Goal: Task Accomplishment & Management: Complete application form

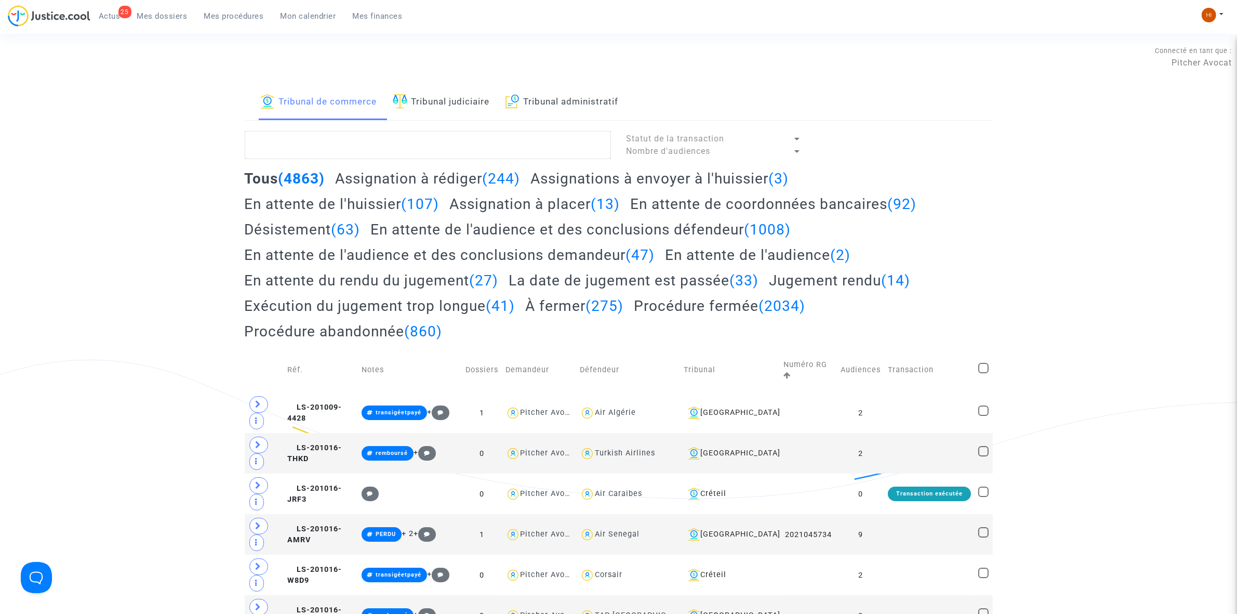
click at [458, 95] on link "Tribunal judiciaire" at bounding box center [441, 102] width 97 height 35
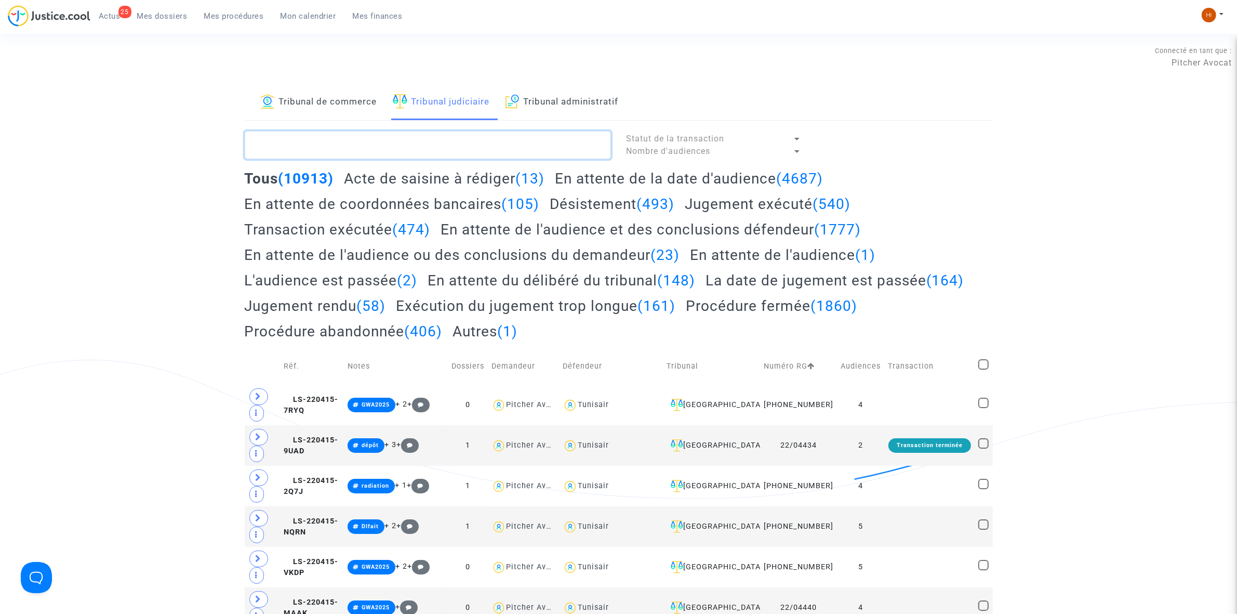
click at [352, 150] on textarea at bounding box center [428, 145] width 366 height 28
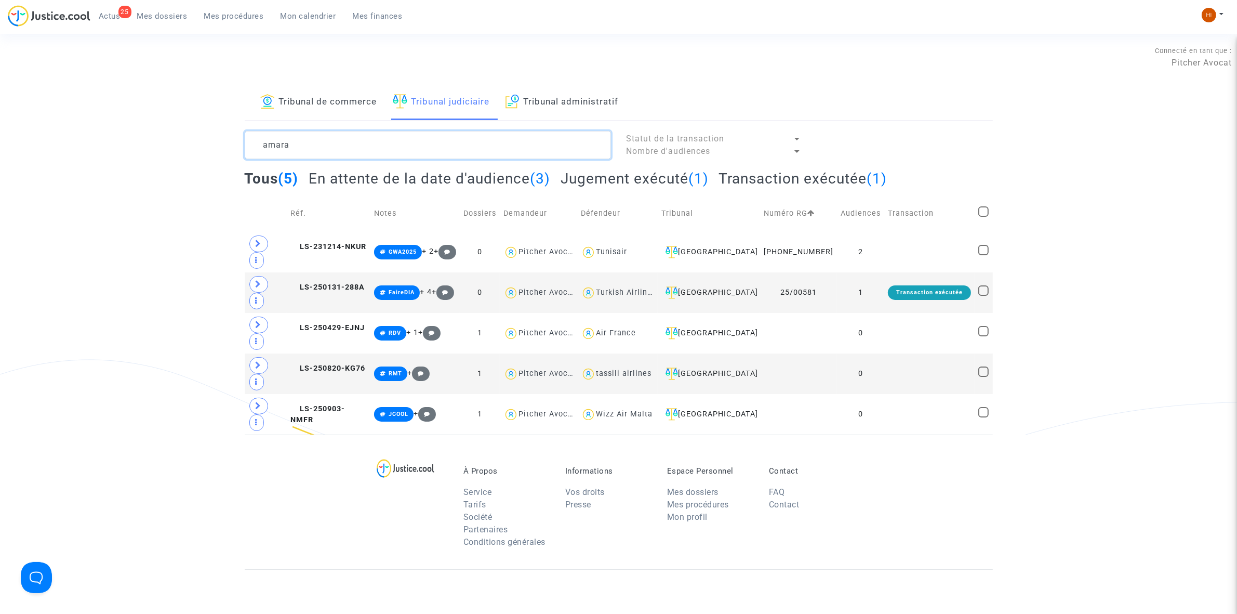
type textarea "amara"
click at [344, 283] on span "LS-250131-288A" at bounding box center [328, 287] width 74 height 9
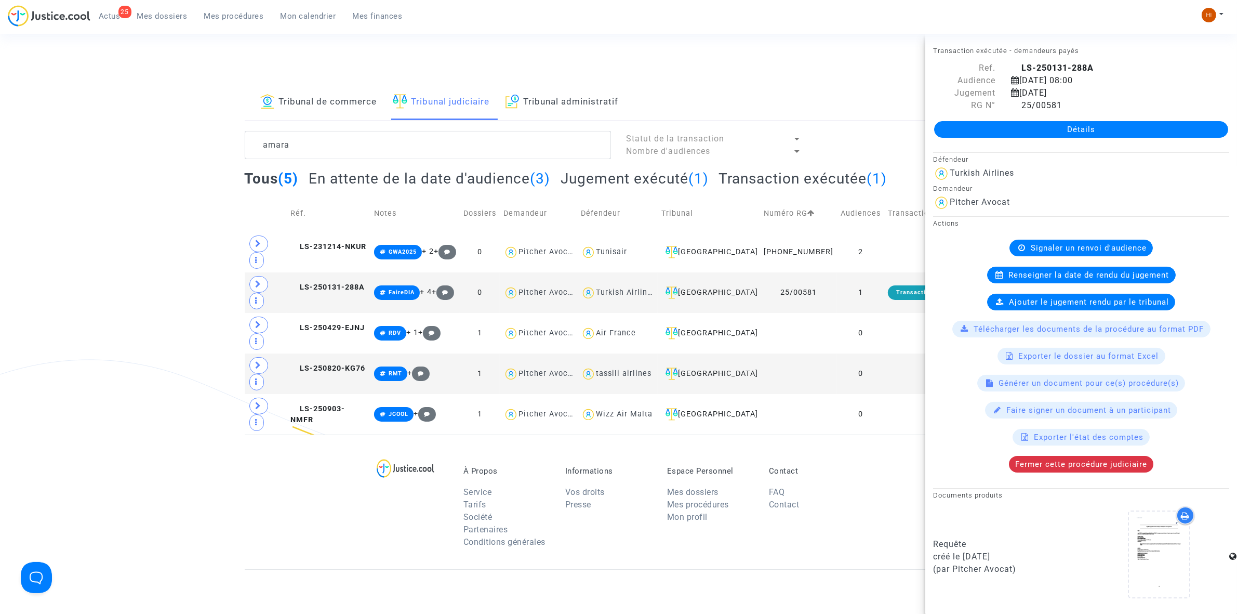
click at [1017, 139] on div "Détails" at bounding box center [1082, 129] width 312 height 35
click at [1020, 135] on link "Détails" at bounding box center [1081, 129] width 294 height 17
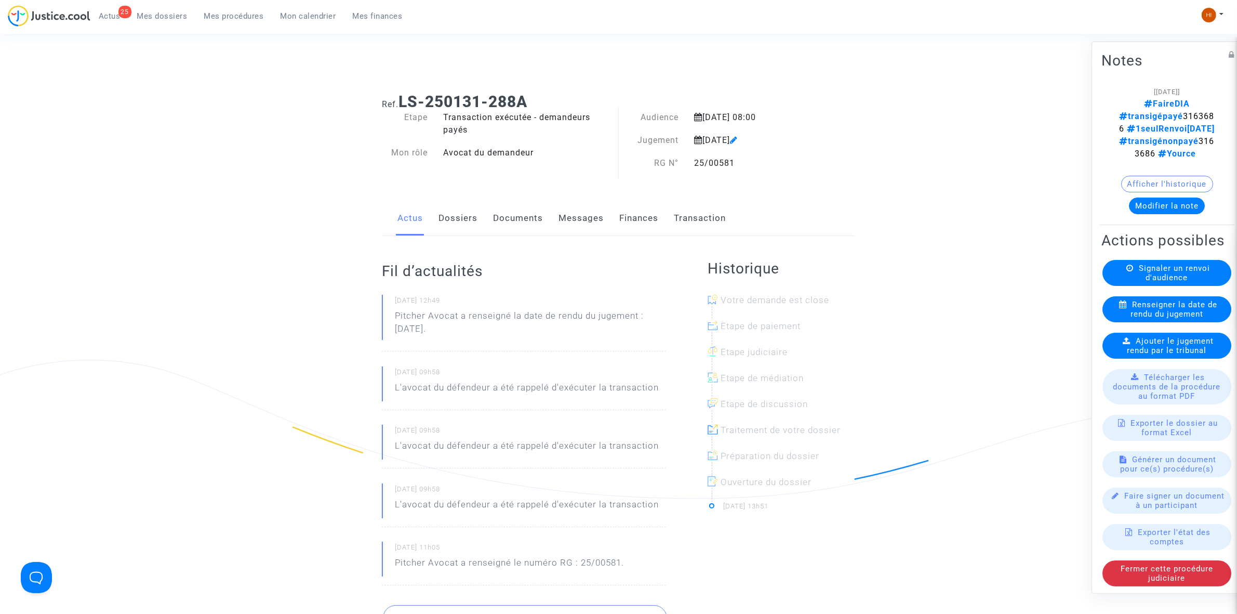
click at [443, 218] on link "Dossiers" at bounding box center [458, 218] width 39 height 34
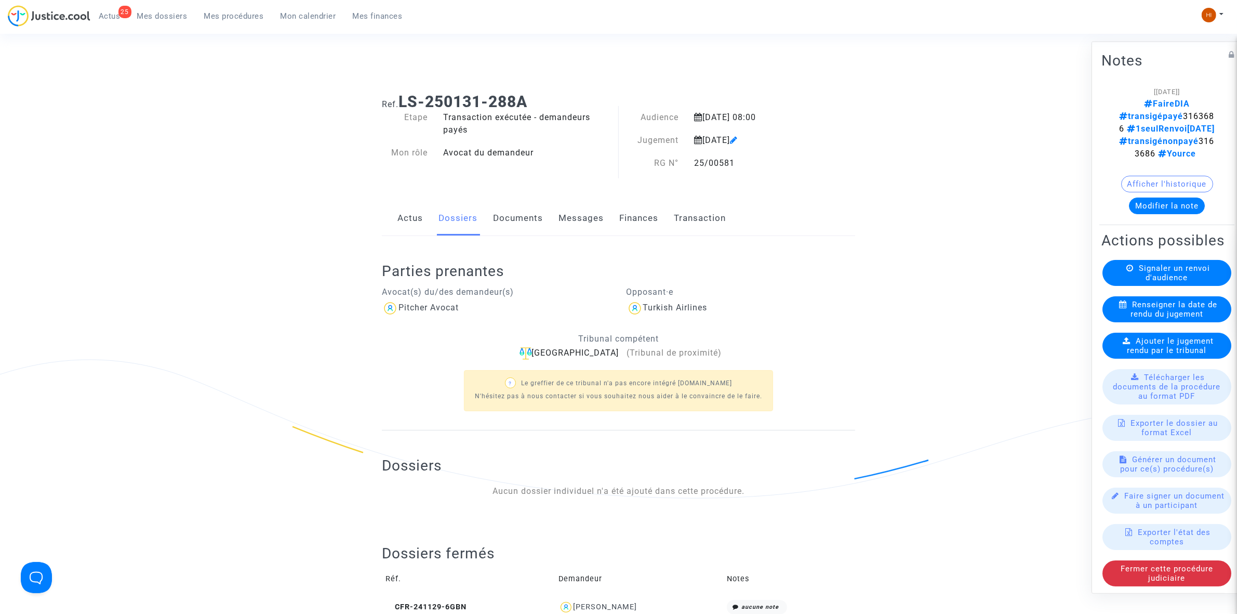
click at [1155, 348] on span "Ajouter le jugement rendu par le tribunal" at bounding box center [1171, 345] width 87 height 19
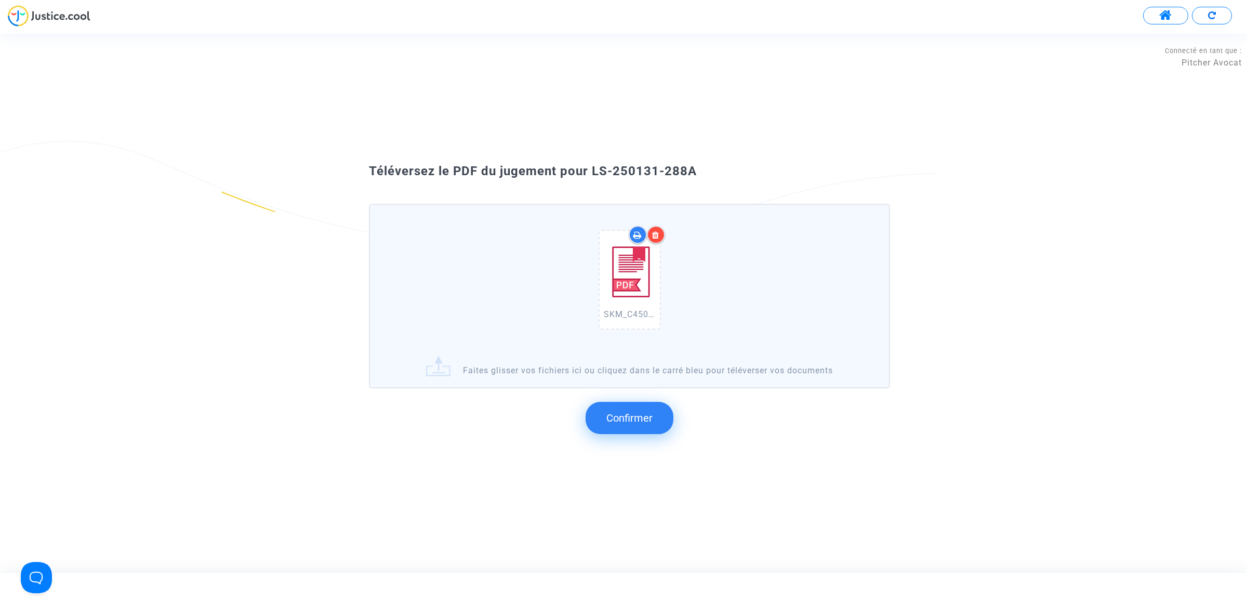
drag, startPoint x: 708, startPoint y: 192, endPoint x: 593, endPoint y: 178, distance: 116.2
click at [593, 178] on div "Téléversez le PDF du jugement pour LS-250131-288A" at bounding box center [623, 172] width 561 height 18
copy span "LS-250131-288A"
click at [635, 412] on span "Confirmer" at bounding box center [629, 418] width 46 height 12
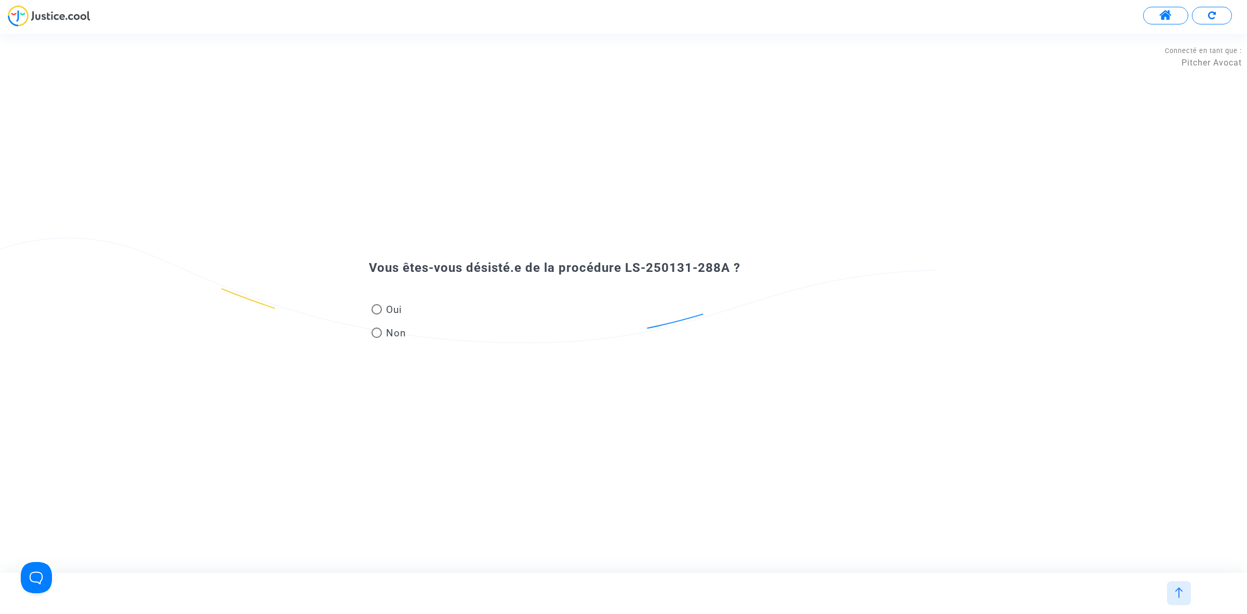
click at [396, 300] on mat-radio-group "Oui Non" at bounding box center [389, 323] width 40 height 47
click at [393, 309] on span "Oui" at bounding box center [392, 309] width 20 height 14
click at [377, 314] on input "Oui" at bounding box center [376, 314] width 1 height 1
radio input "true"
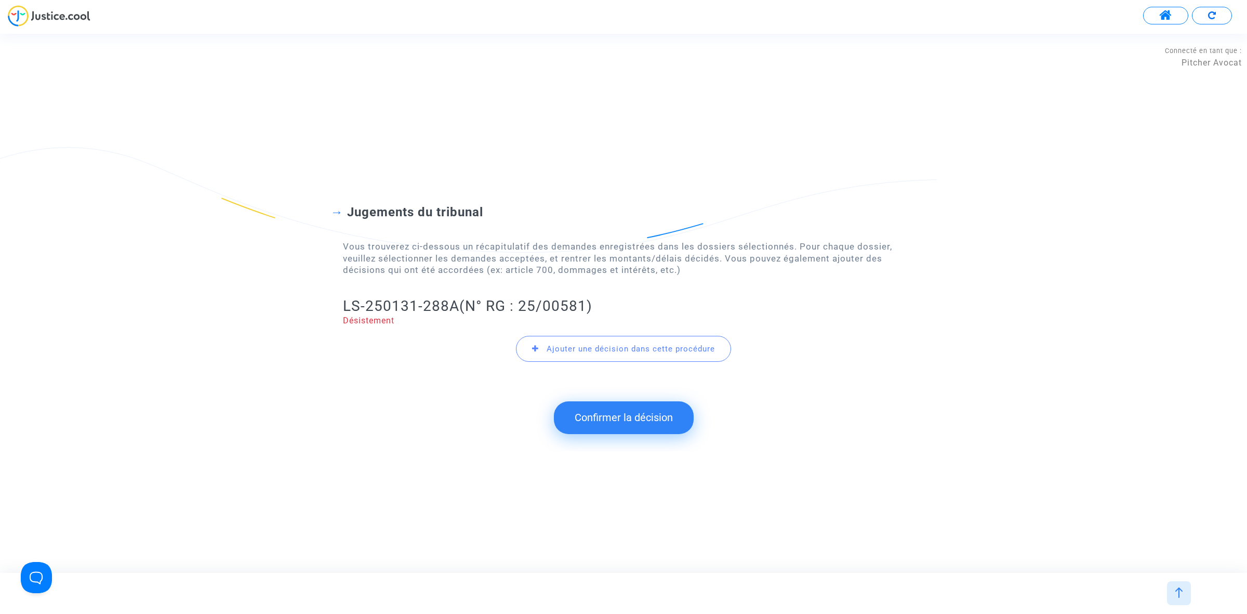
click at [603, 430] on button "Confirmer la décision" at bounding box center [624, 417] width 140 height 32
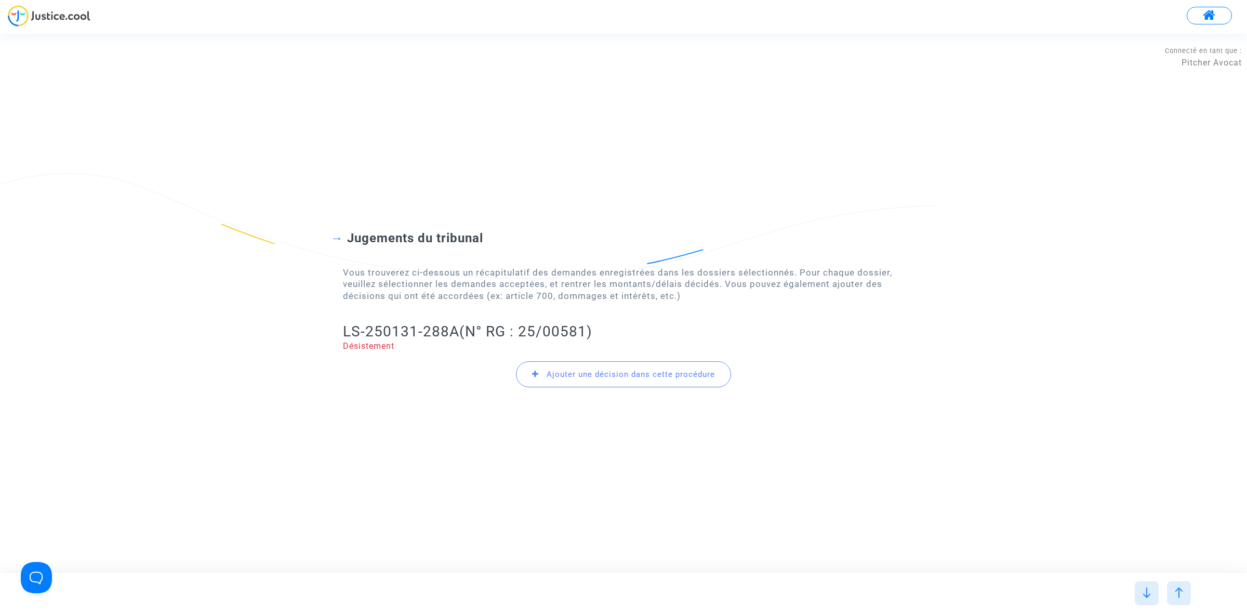
click at [621, 414] on div "Jugements du tribunal Vous trouverez ci-dessous un récapitulatif des demandes e…" at bounding box center [623, 303] width 561 height 229
click at [359, 338] on h2 "LS-250131-288A (N° RG : 25/00581)" at bounding box center [623, 331] width 561 height 18
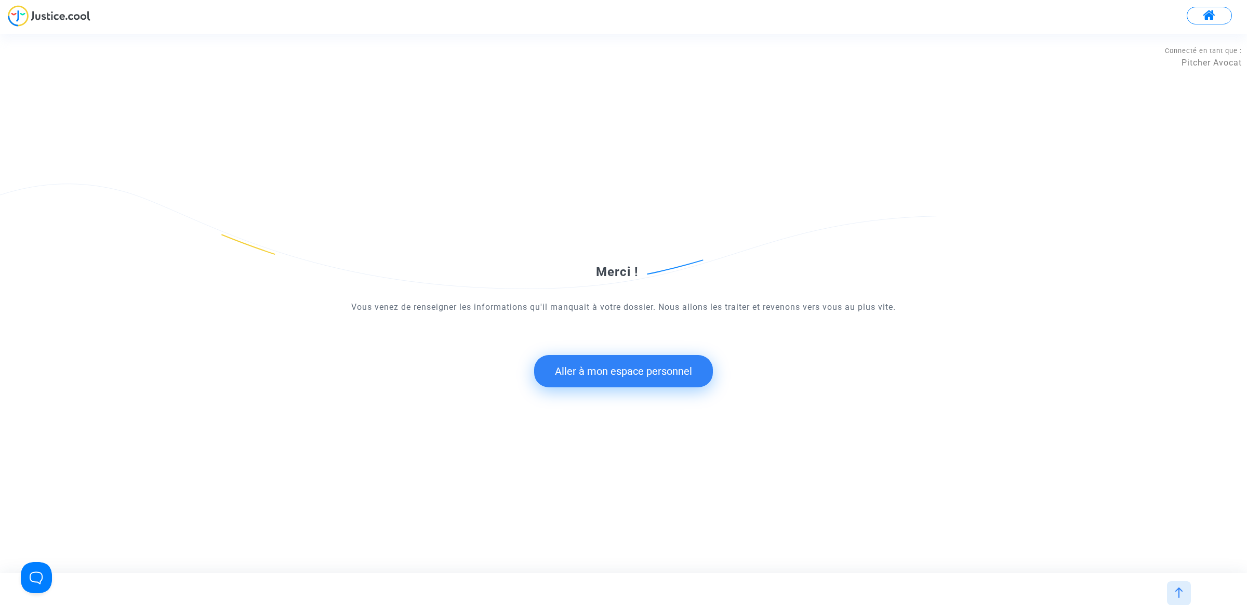
click at [609, 380] on button "Aller à mon espace personnel" at bounding box center [623, 371] width 179 height 32
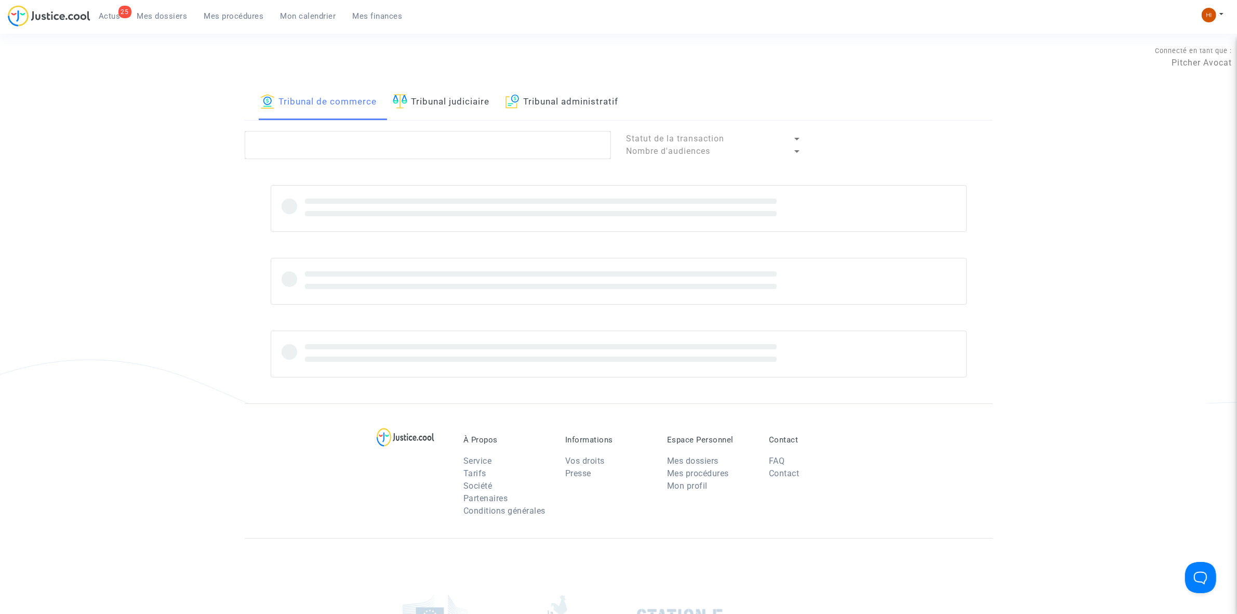
drag, startPoint x: 450, startPoint y: 113, endPoint x: 448, endPoint y: 120, distance: 6.4
click at [450, 113] on link "Tribunal judiciaire" at bounding box center [441, 102] width 97 height 35
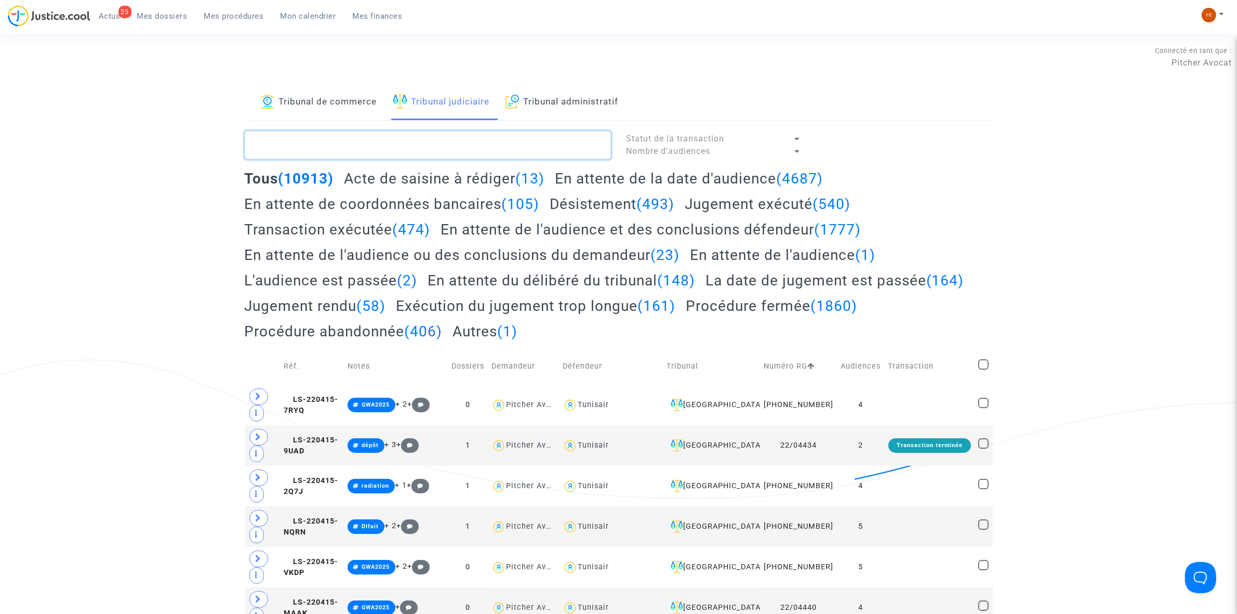
click at [510, 146] on textarea at bounding box center [428, 145] width 366 height 28
paste textarea "LS-250131-288A"
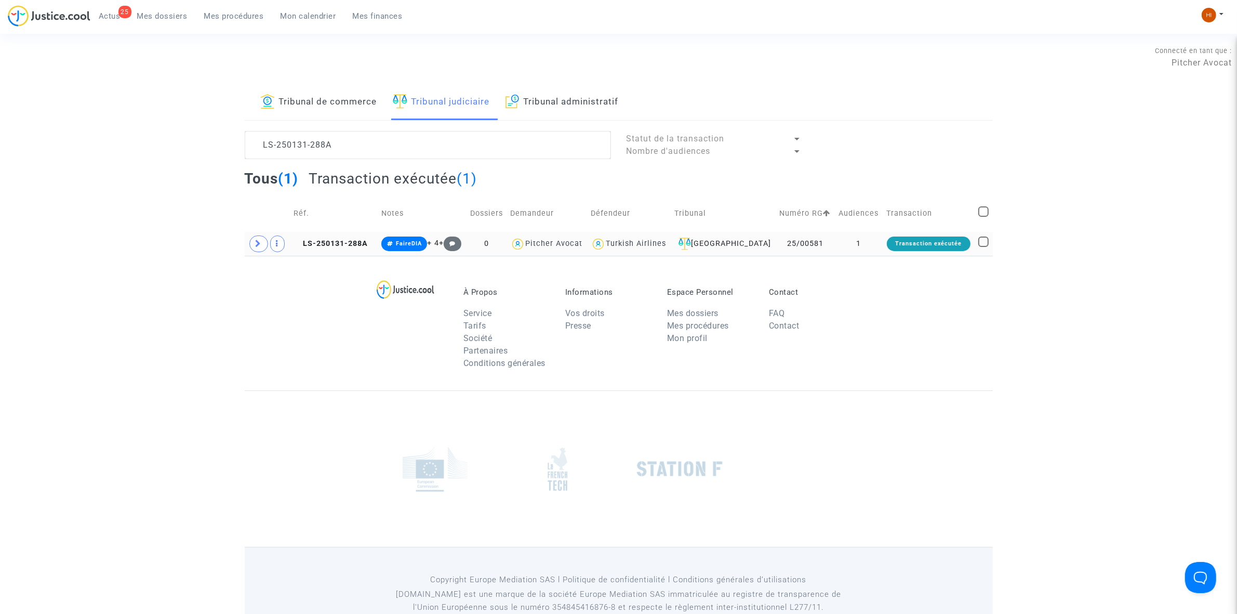
click at [364, 249] on td "LS-250131-288A" at bounding box center [334, 244] width 88 height 24
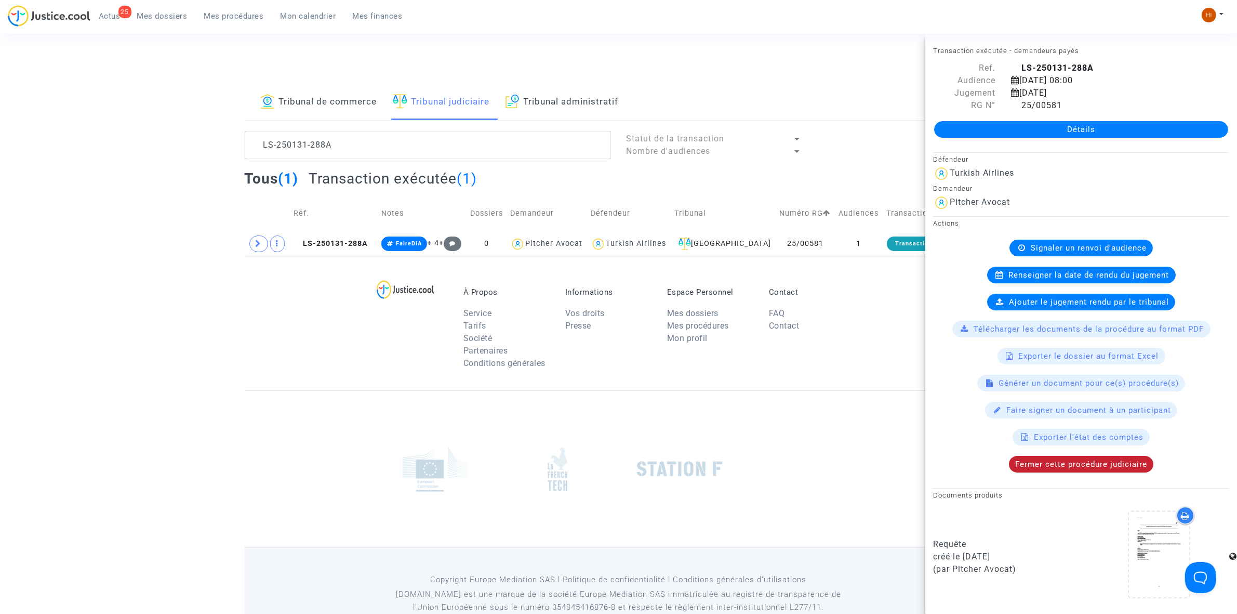
click at [1068, 460] on div "Fermer cette procédure judiciaire" at bounding box center [1081, 464] width 144 height 17
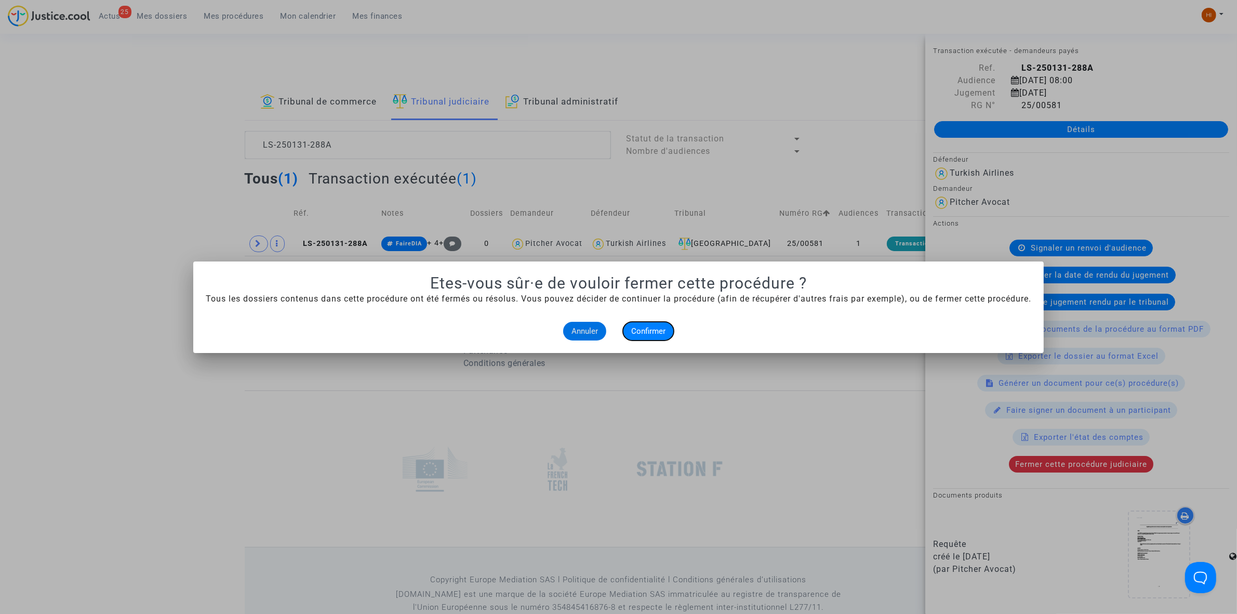
drag, startPoint x: 661, startPoint y: 326, endPoint x: 653, endPoint y: 328, distance: 8.1
click at [655, 328] on span "Confirmer" at bounding box center [648, 330] width 34 height 9
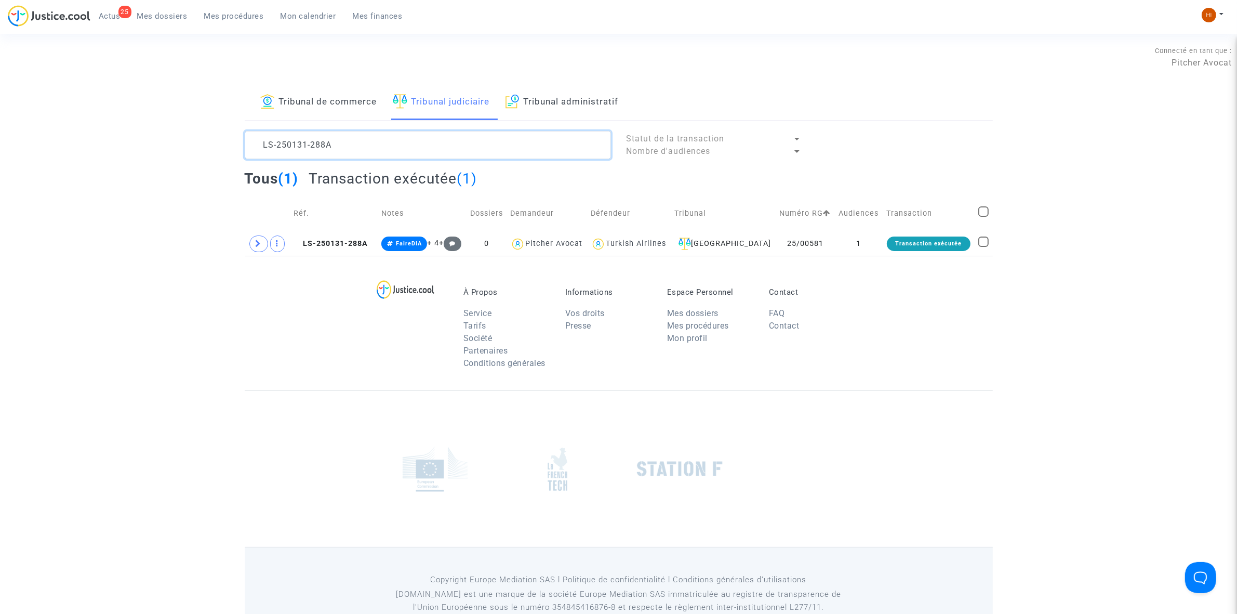
click at [338, 144] on textarea at bounding box center [428, 145] width 366 height 28
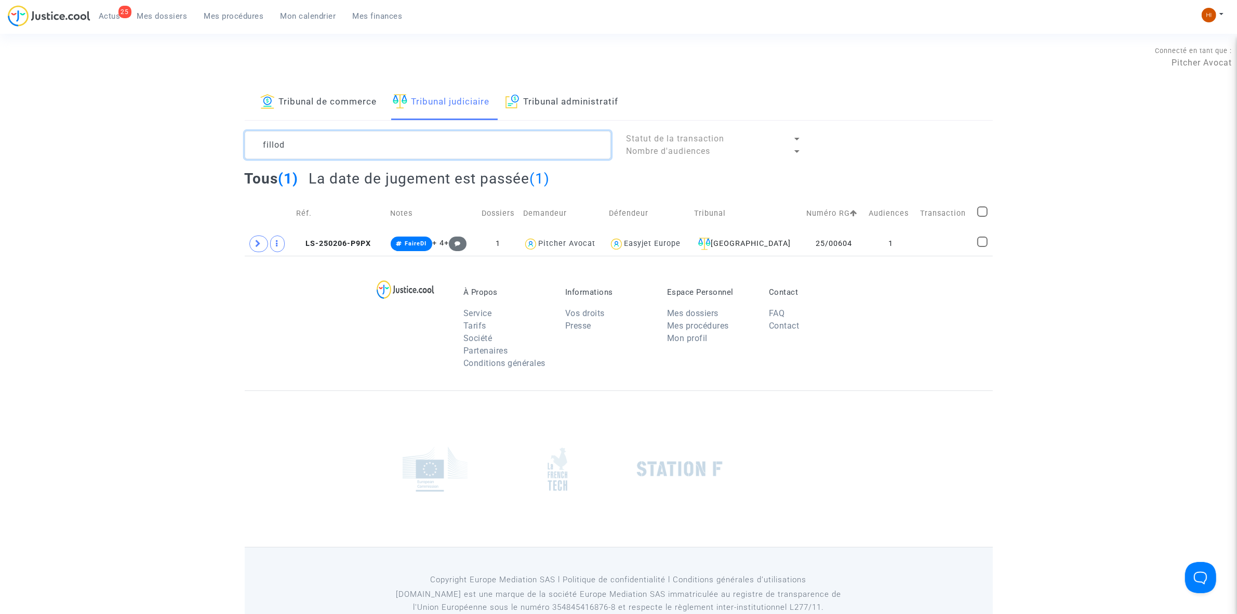
type textarea "fillod"
click at [362, 247] on span "LS-250206-P9PX" at bounding box center [333, 243] width 75 height 9
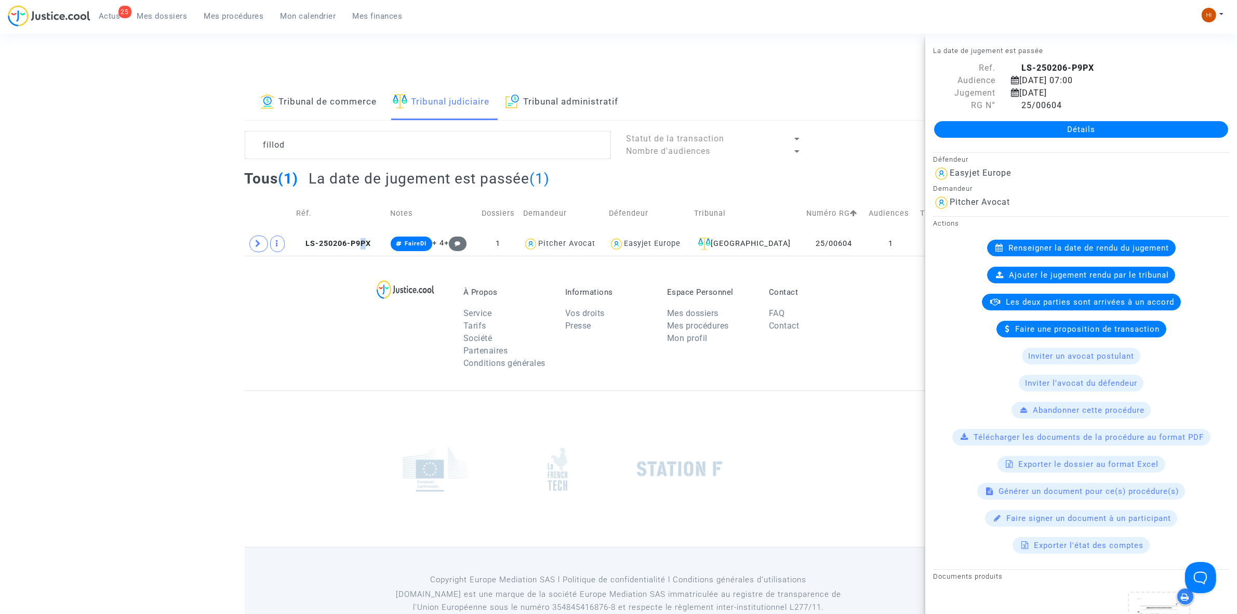
click at [1092, 130] on link "Détails" at bounding box center [1081, 129] width 294 height 17
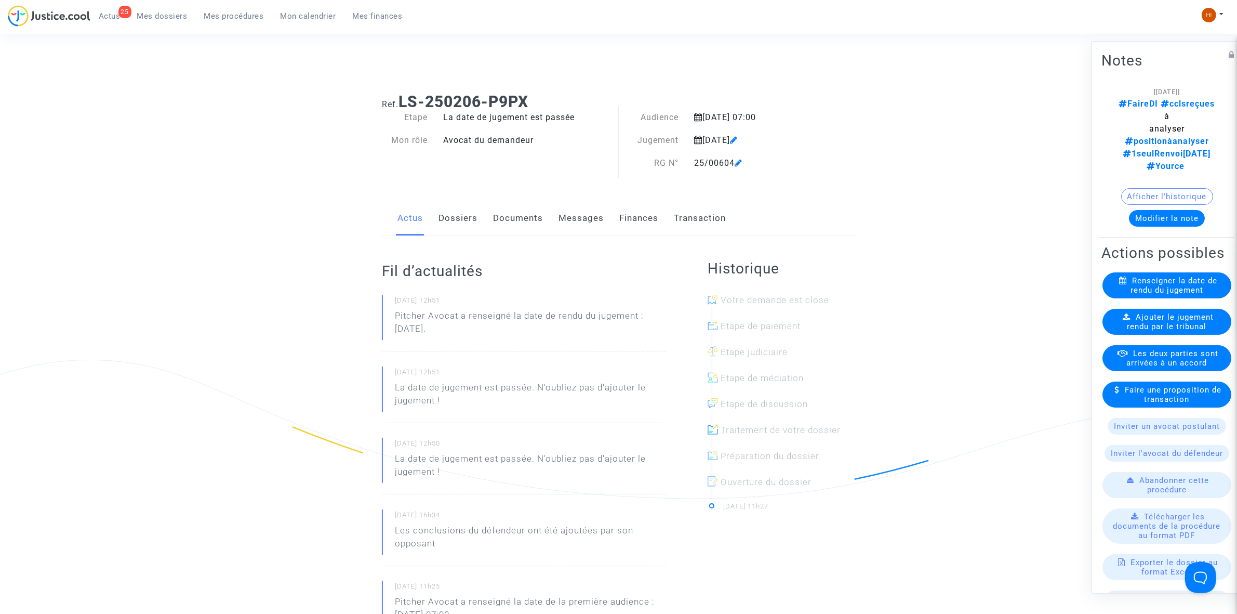
click at [1146, 320] on span "Ajouter le jugement rendu par le tribunal" at bounding box center [1171, 321] width 87 height 19
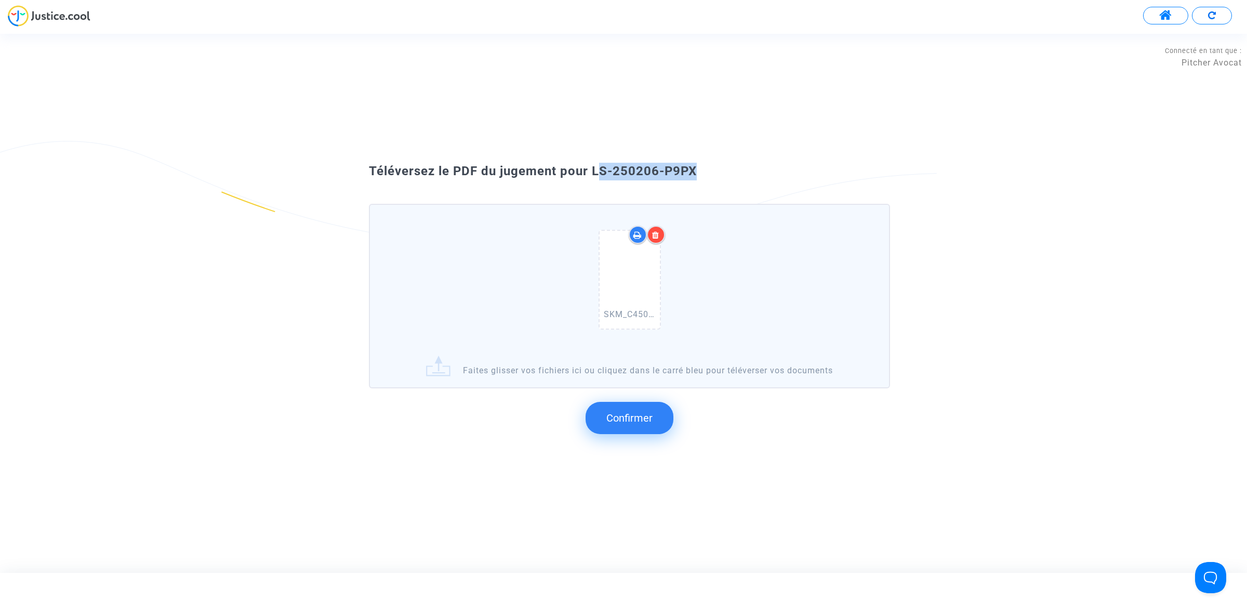
drag, startPoint x: 593, startPoint y: 169, endPoint x: 692, endPoint y: 160, distance: 99.2
click at [692, 160] on div "Téléversez le PDF du jugement pour LS-250206-P9PX SKM_C450i25093014470_0033.pdf…" at bounding box center [623, 302] width 1247 height 293
drag, startPoint x: 702, startPoint y: 165, endPoint x: 590, endPoint y: 167, distance: 112.3
click at [590, 167] on div "Téléversez le PDF du jugement pour LS-250206-P9PX" at bounding box center [623, 172] width 561 height 18
copy span "LS-250206-P9PX"
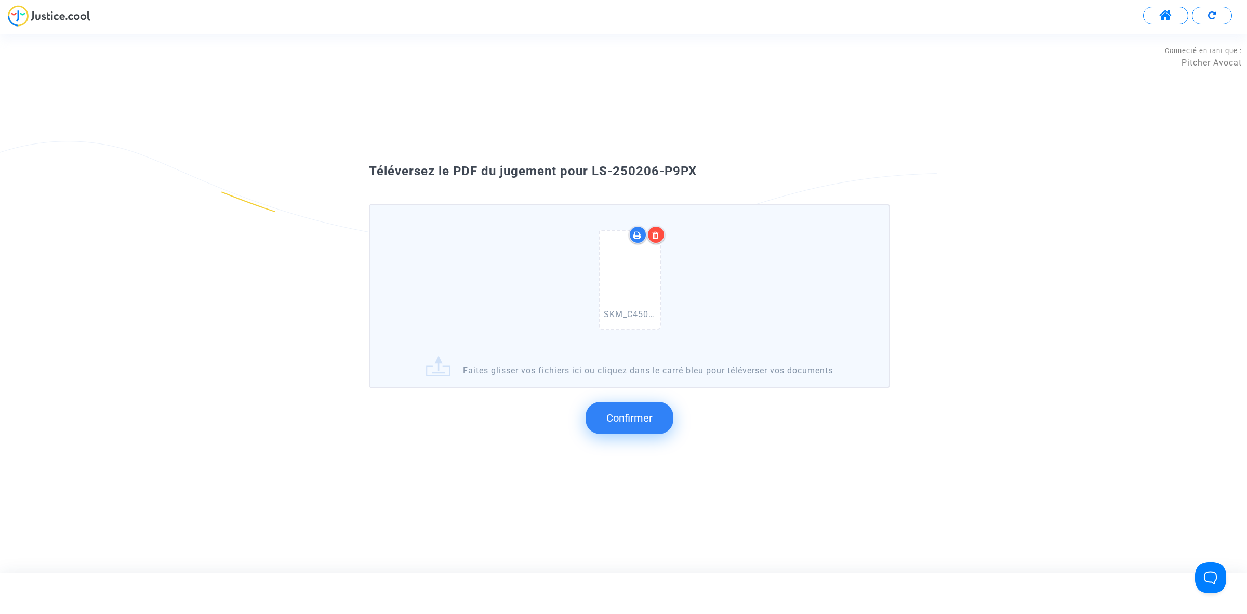
click at [617, 418] on span "Confirmer" at bounding box center [629, 418] width 46 height 12
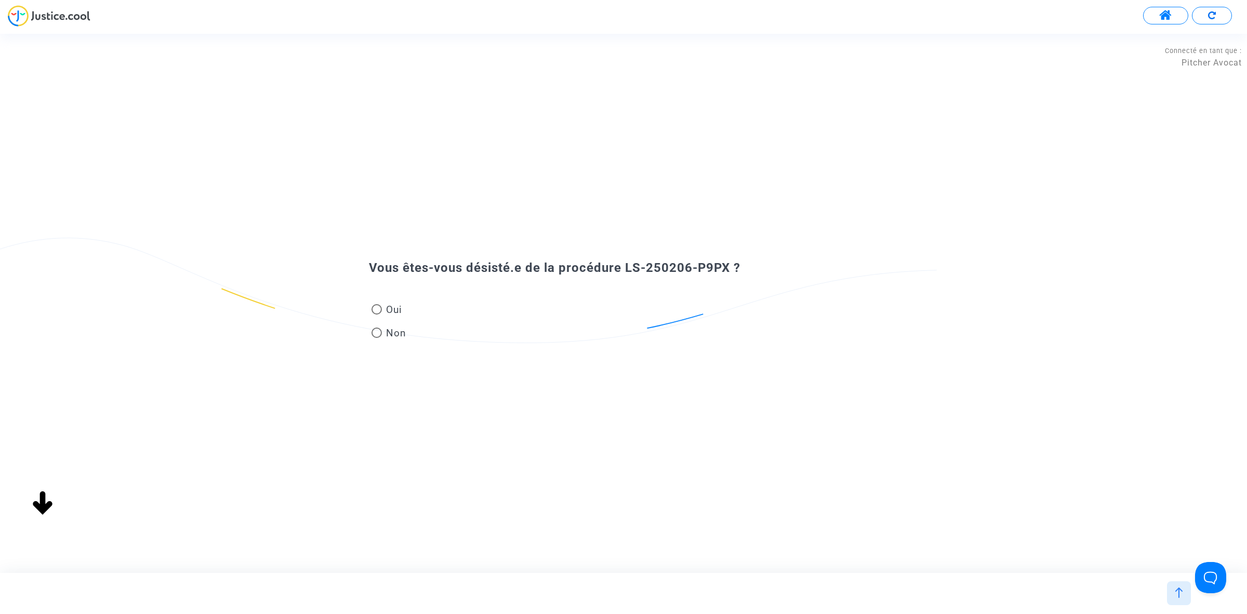
click at [378, 308] on span at bounding box center [377, 309] width 10 height 10
click at [377, 314] on input "Oui" at bounding box center [376, 314] width 1 height 1
radio input "true"
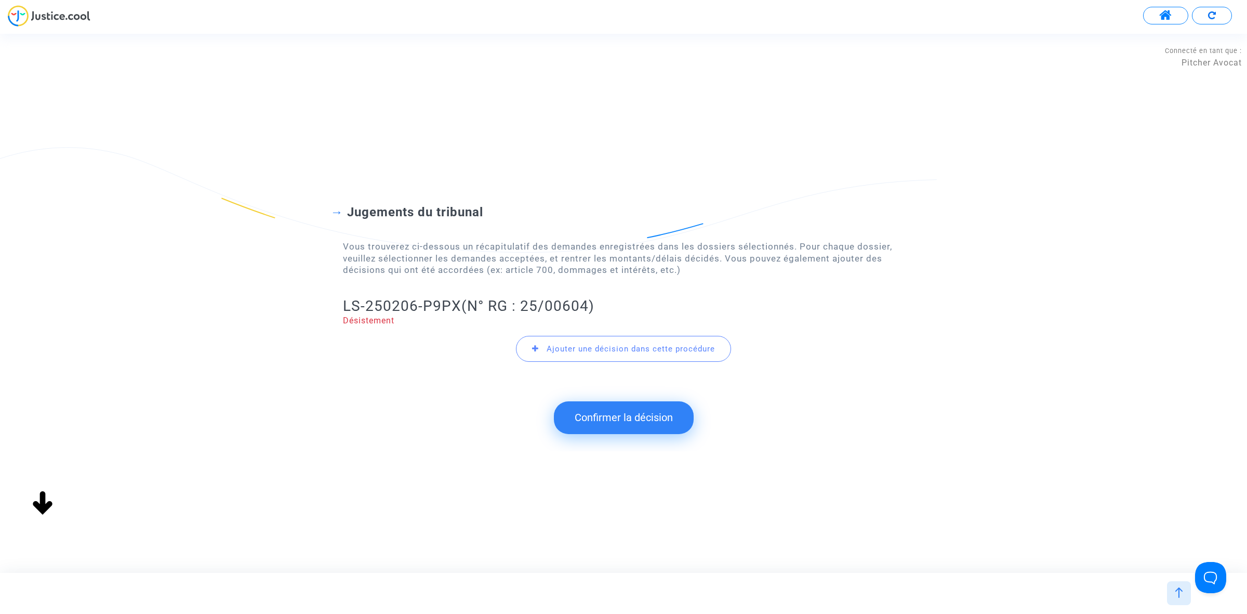
click at [602, 421] on button "Confirmer la décision" at bounding box center [624, 417] width 140 height 32
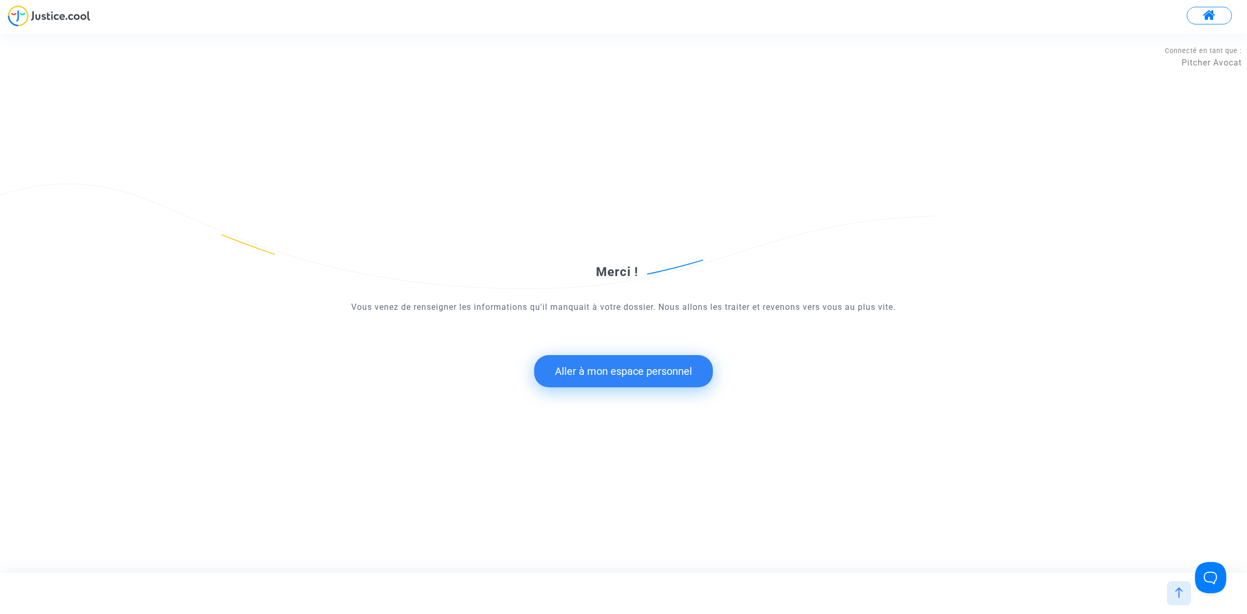
click at [563, 370] on button "Aller à mon espace personnel" at bounding box center [623, 371] width 179 height 32
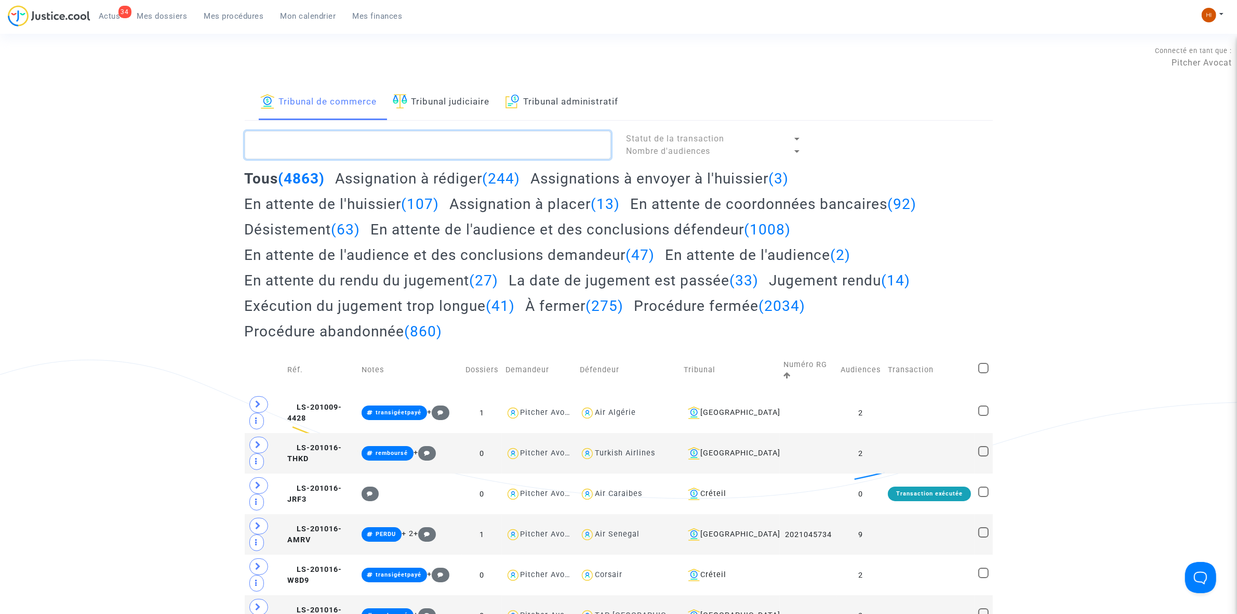
click at [439, 154] on textarea at bounding box center [428, 145] width 366 height 28
click at [464, 101] on link "Tribunal judiciaire" at bounding box center [441, 102] width 97 height 35
click at [429, 143] on textarea at bounding box center [428, 145] width 366 height 28
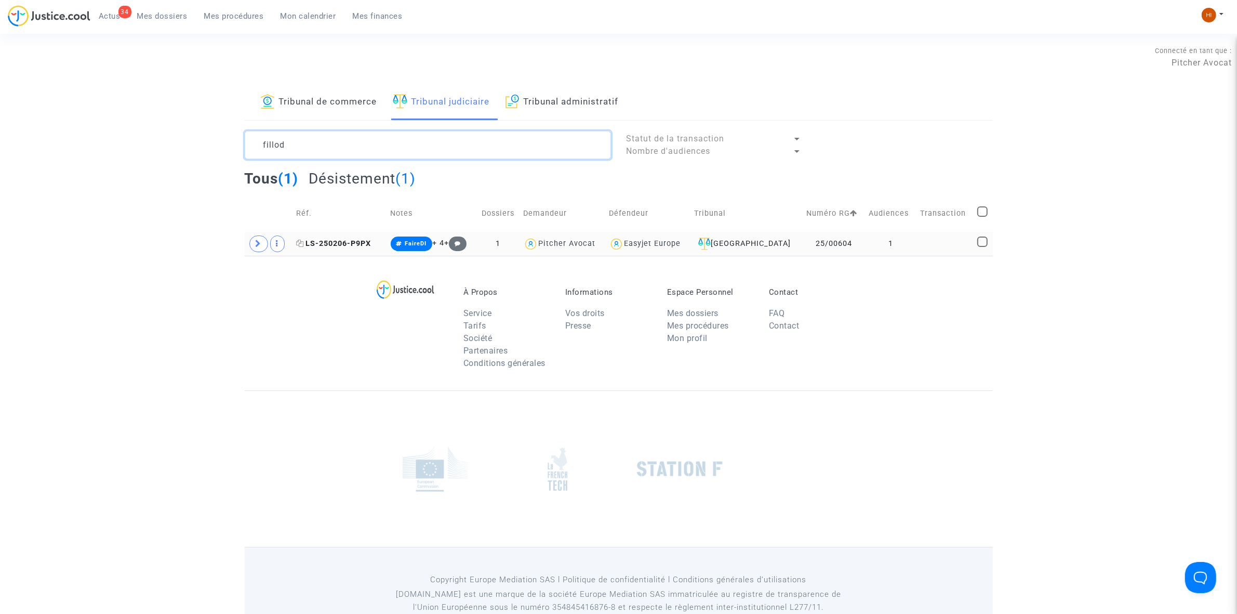
type textarea "fillod"
click at [342, 247] on span "LS-250206-P9PX" at bounding box center [333, 243] width 75 height 9
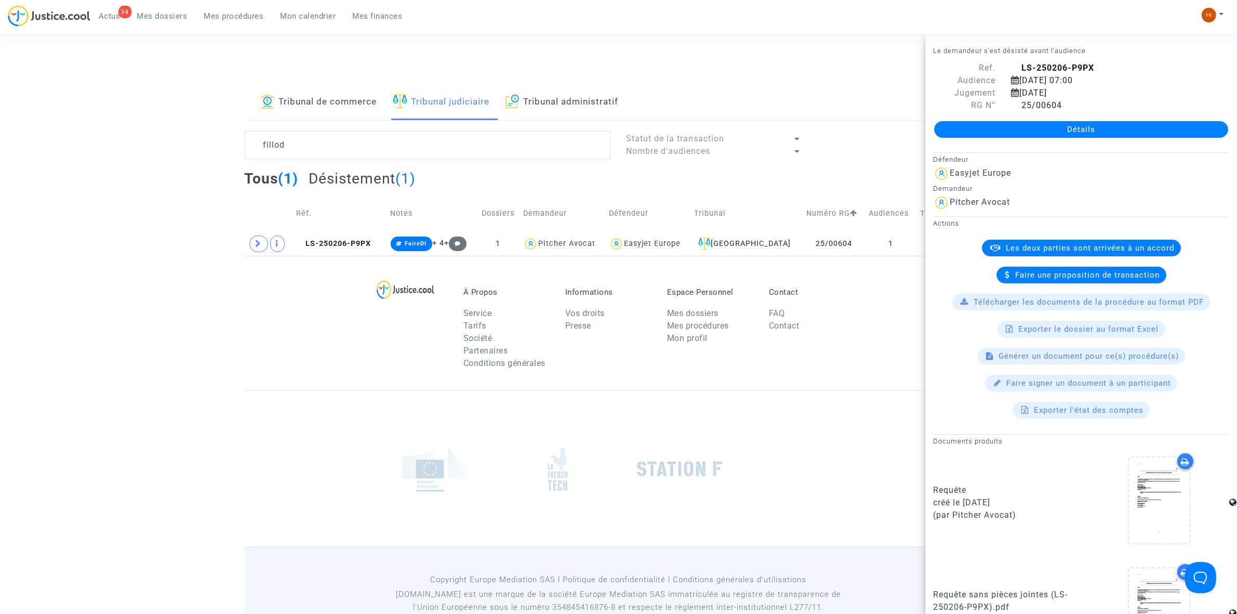
scroll to position [386, 0]
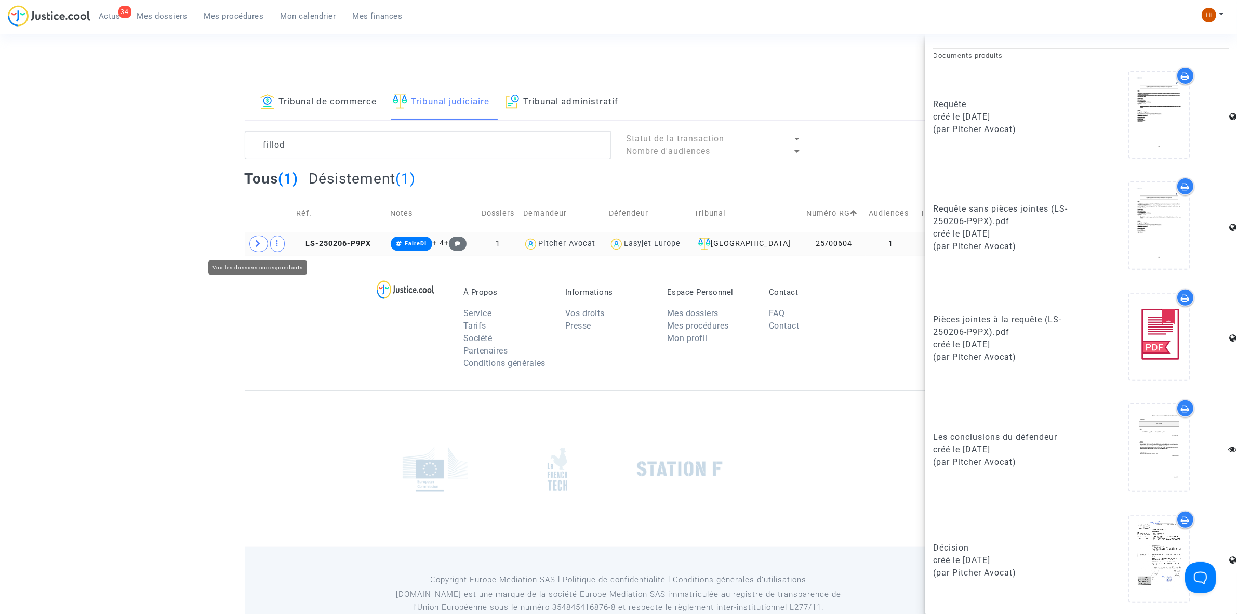
click at [259, 251] on span at bounding box center [258, 243] width 19 height 17
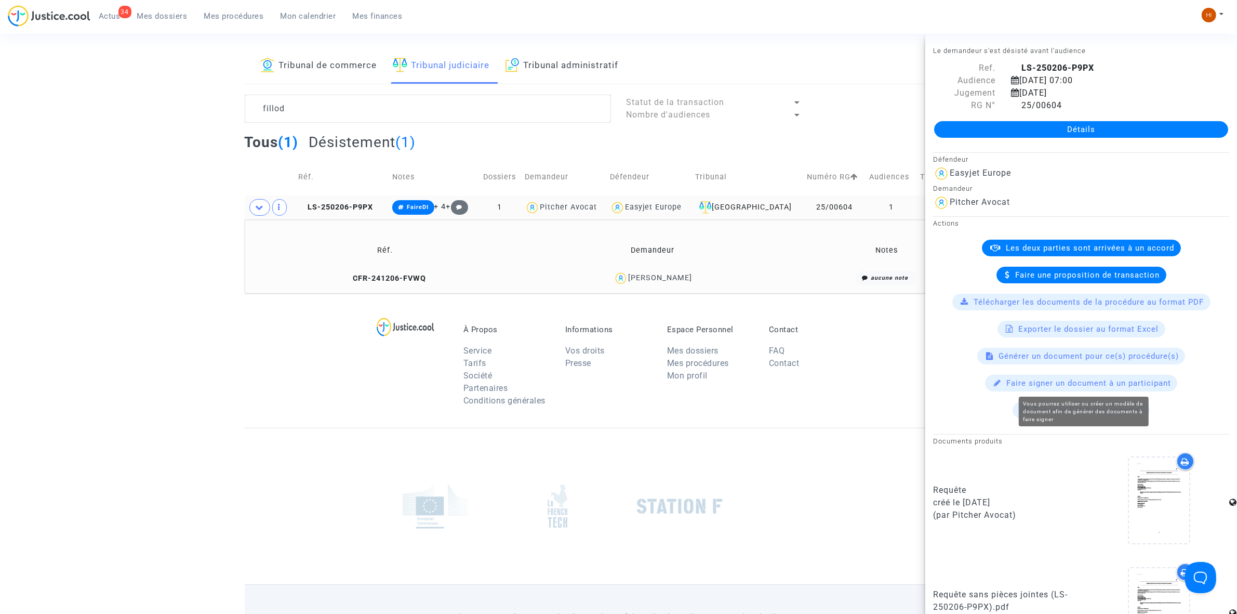
scroll to position [0, 0]
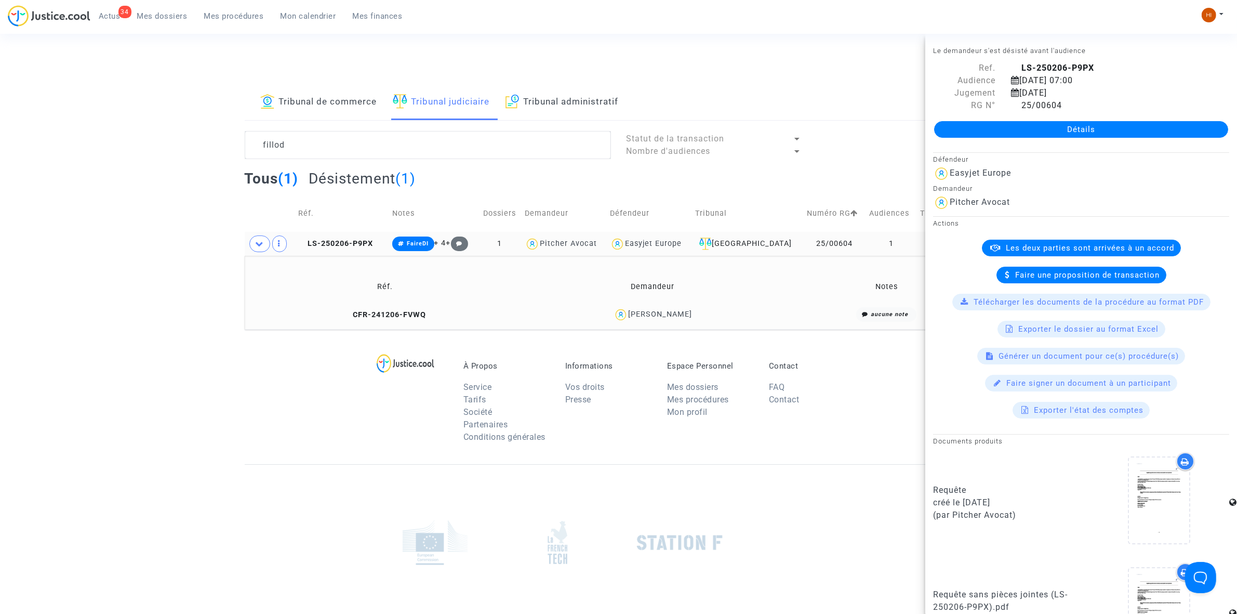
drag, startPoint x: 375, startPoint y: 55, endPoint x: 689, endPoint y: 6, distance: 317.2
click at [375, 55] on div "Connecté en tant que : Pitcher Avocat" at bounding box center [616, 56] width 1232 height 25
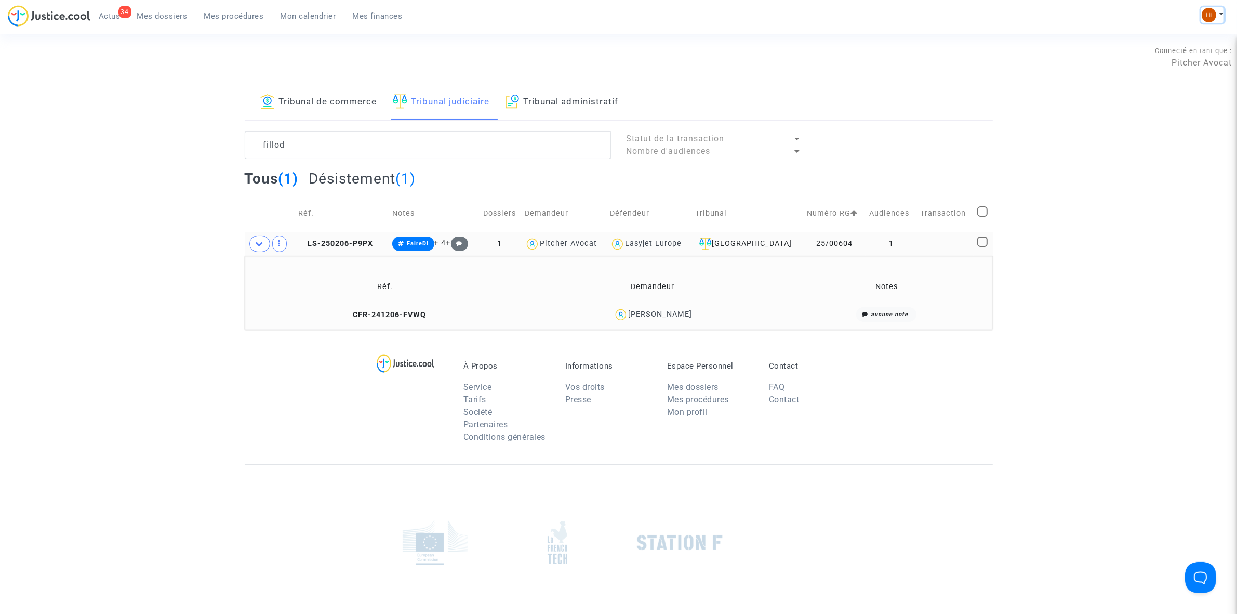
click at [1207, 10] on img at bounding box center [1209, 15] width 15 height 15
click at [1195, 53] on link "Changer de compte" at bounding box center [1171, 53] width 105 height 17
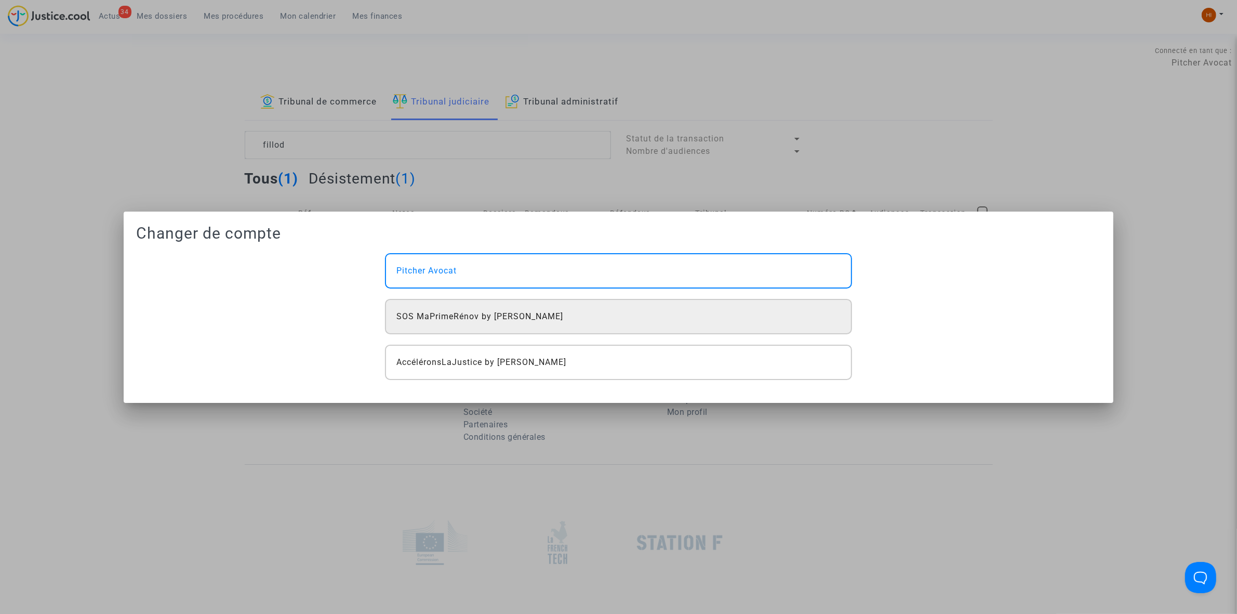
click at [591, 317] on div "SOS MaPrimeRénov by [PERSON_NAME]" at bounding box center [618, 316] width 467 height 35
